Goal: Information Seeking & Learning: Learn about a topic

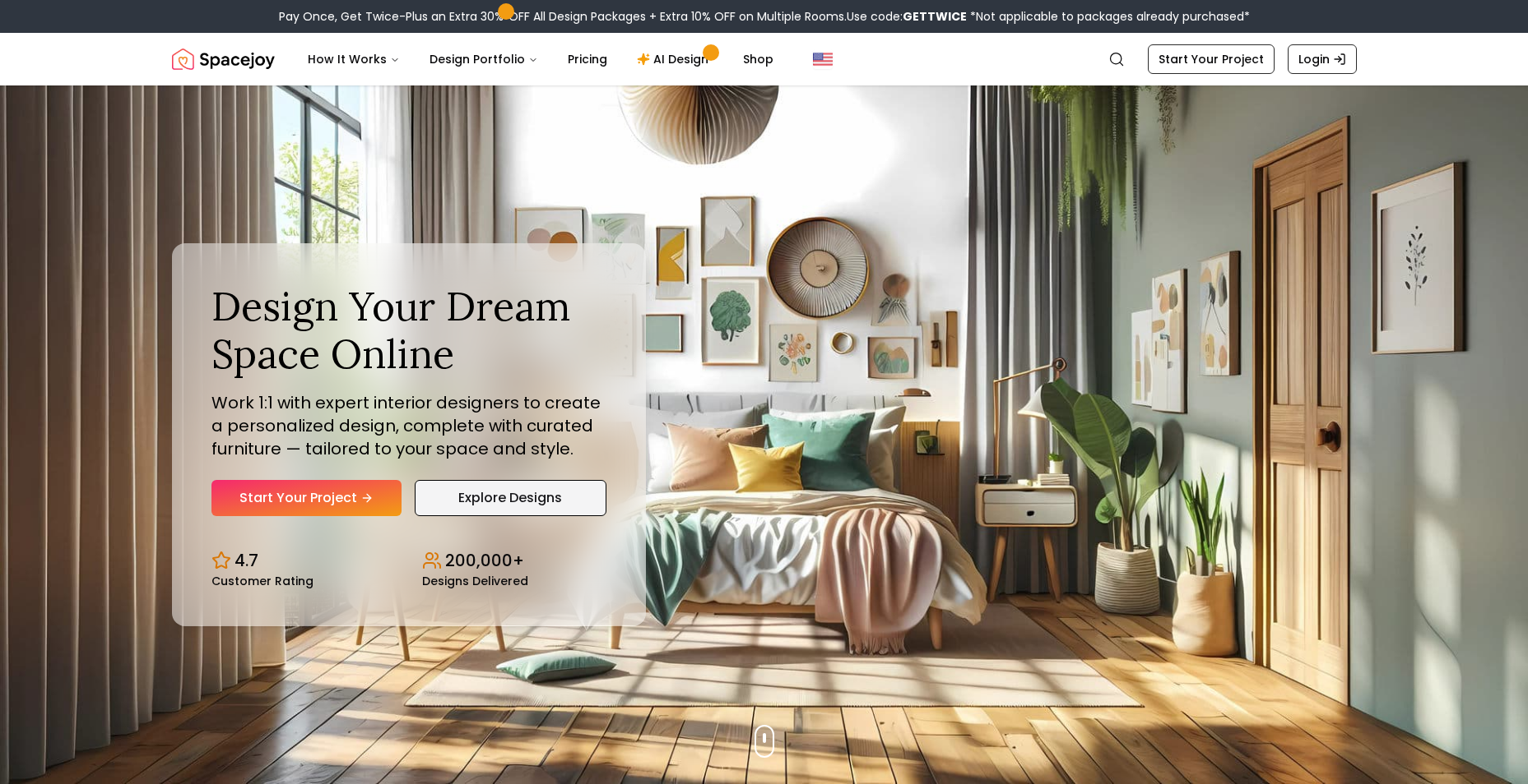
click at [555, 502] on link "Explore Designs" at bounding box center [510, 498] width 192 height 36
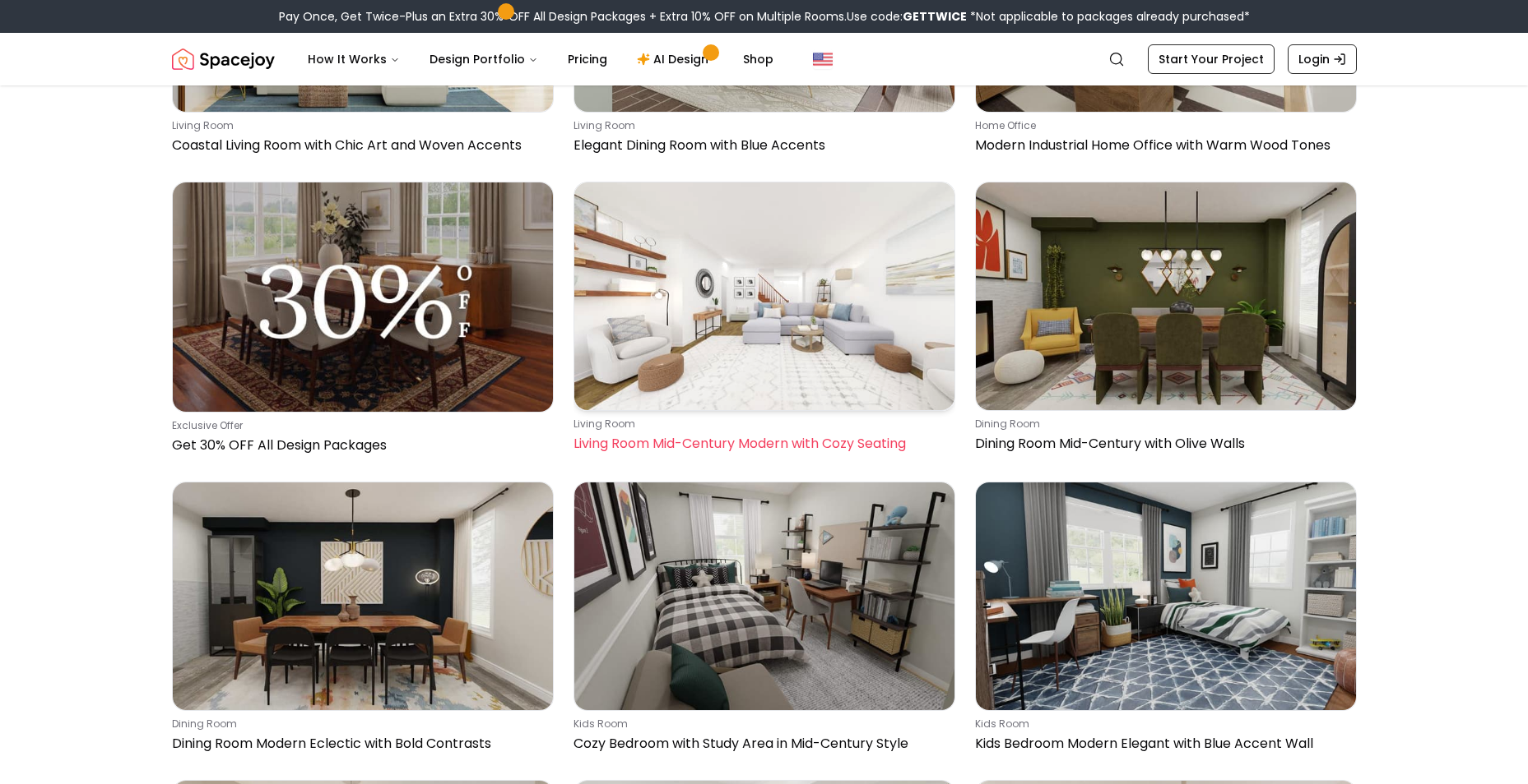
scroll to position [904, 0]
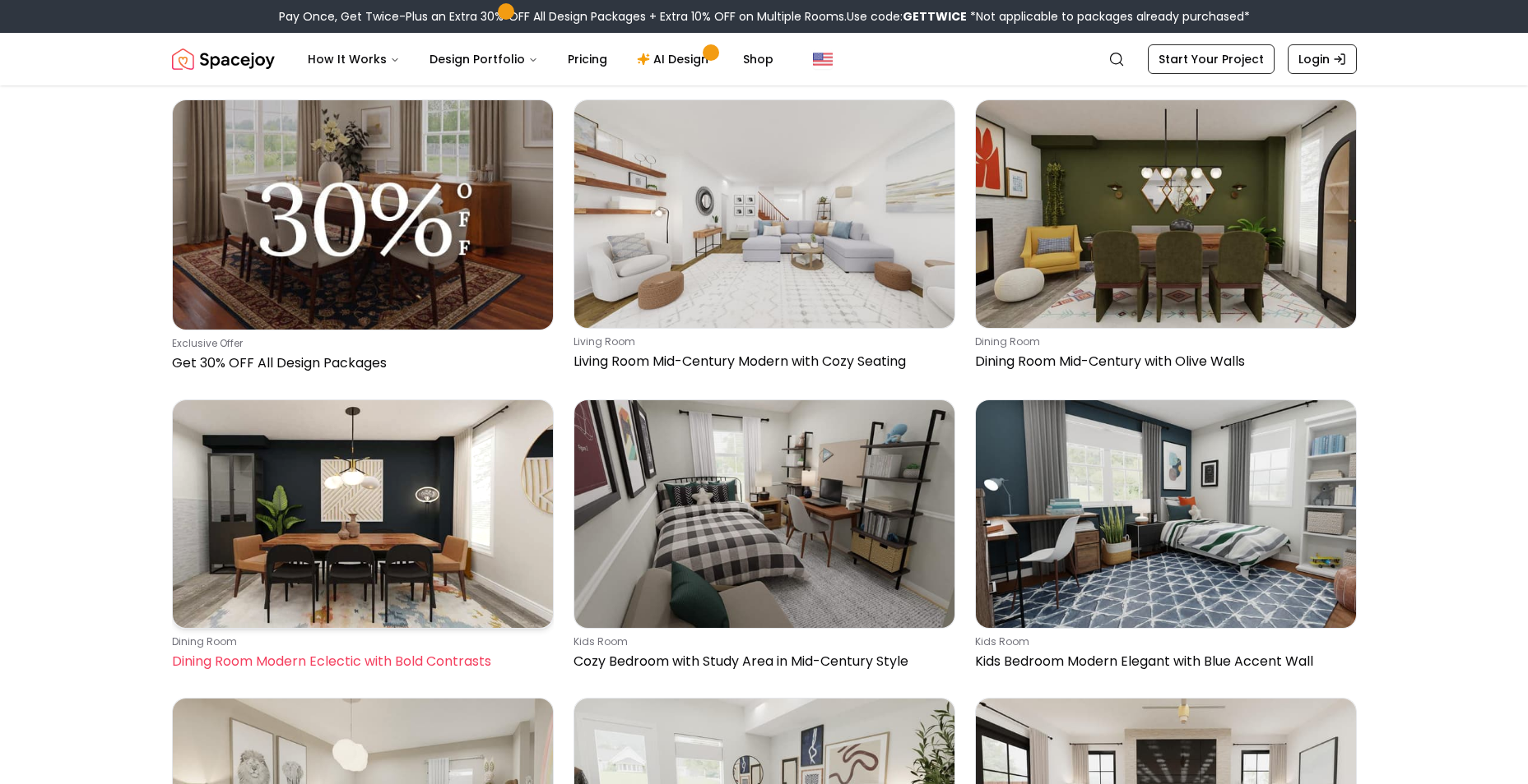
click at [417, 539] on img at bounding box center [362, 514] width 380 height 228
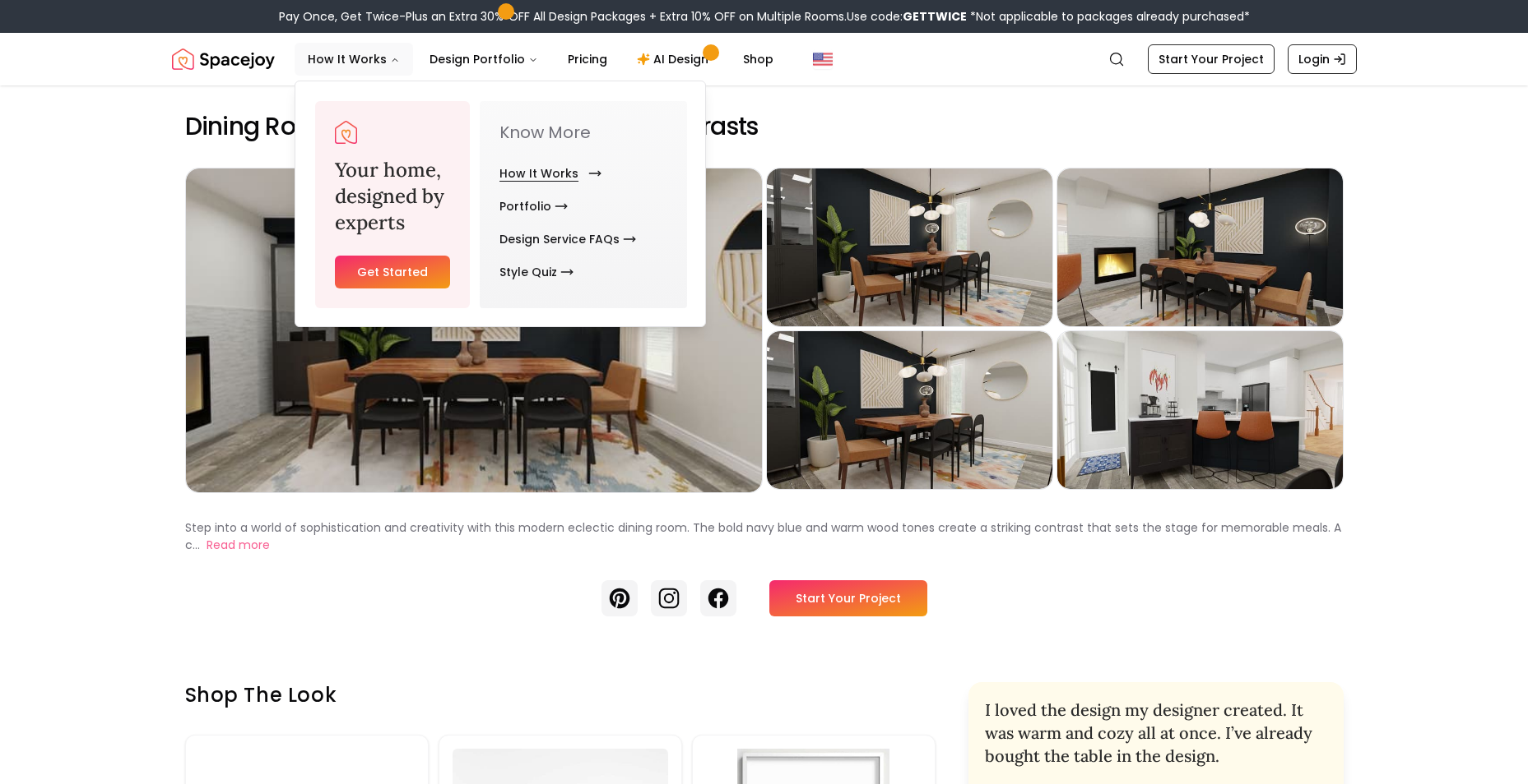
click at [533, 178] on link "How It Works" at bounding box center [547, 173] width 96 height 33
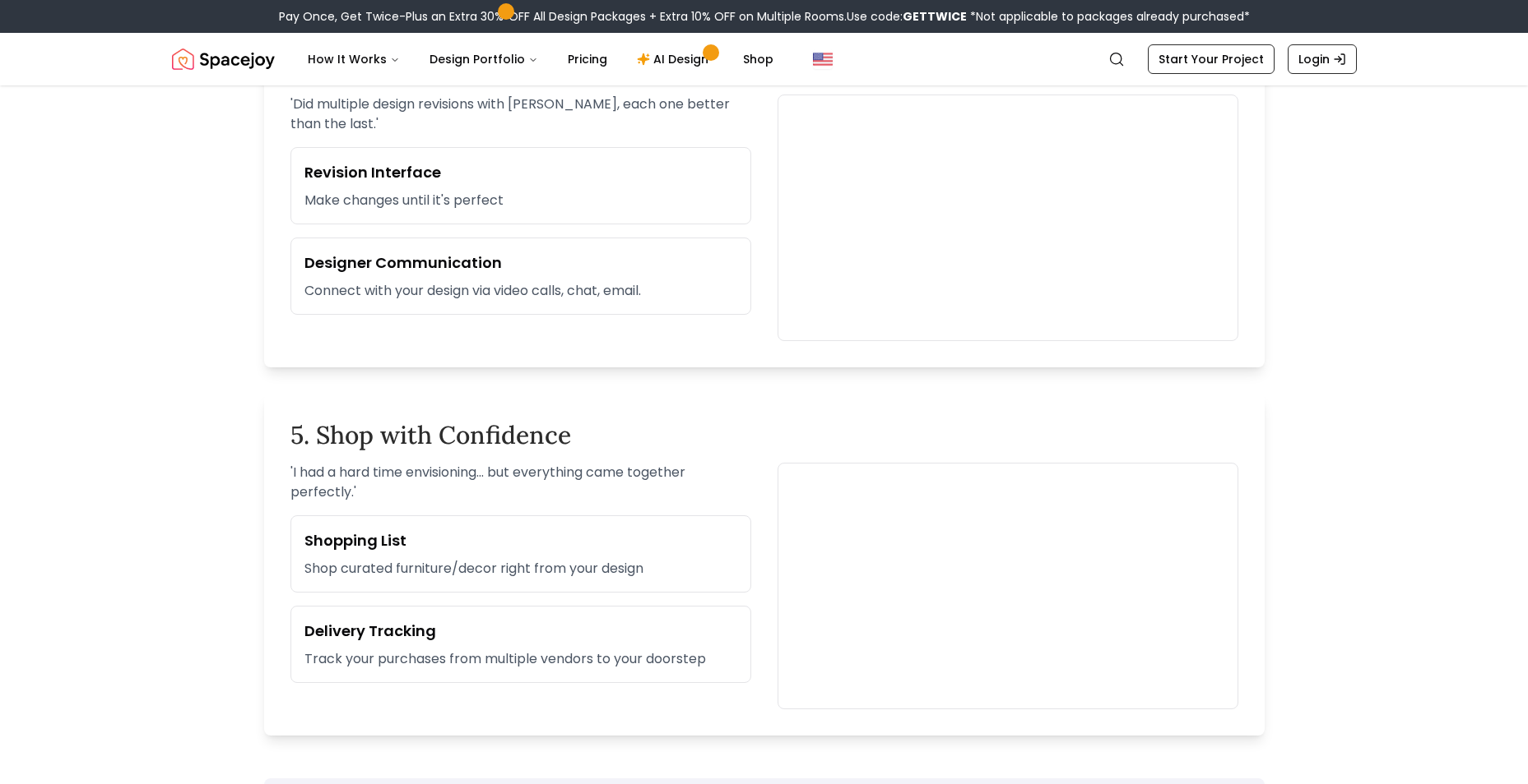
scroll to position [1727, 0]
